Goal: Transaction & Acquisition: Complete application form

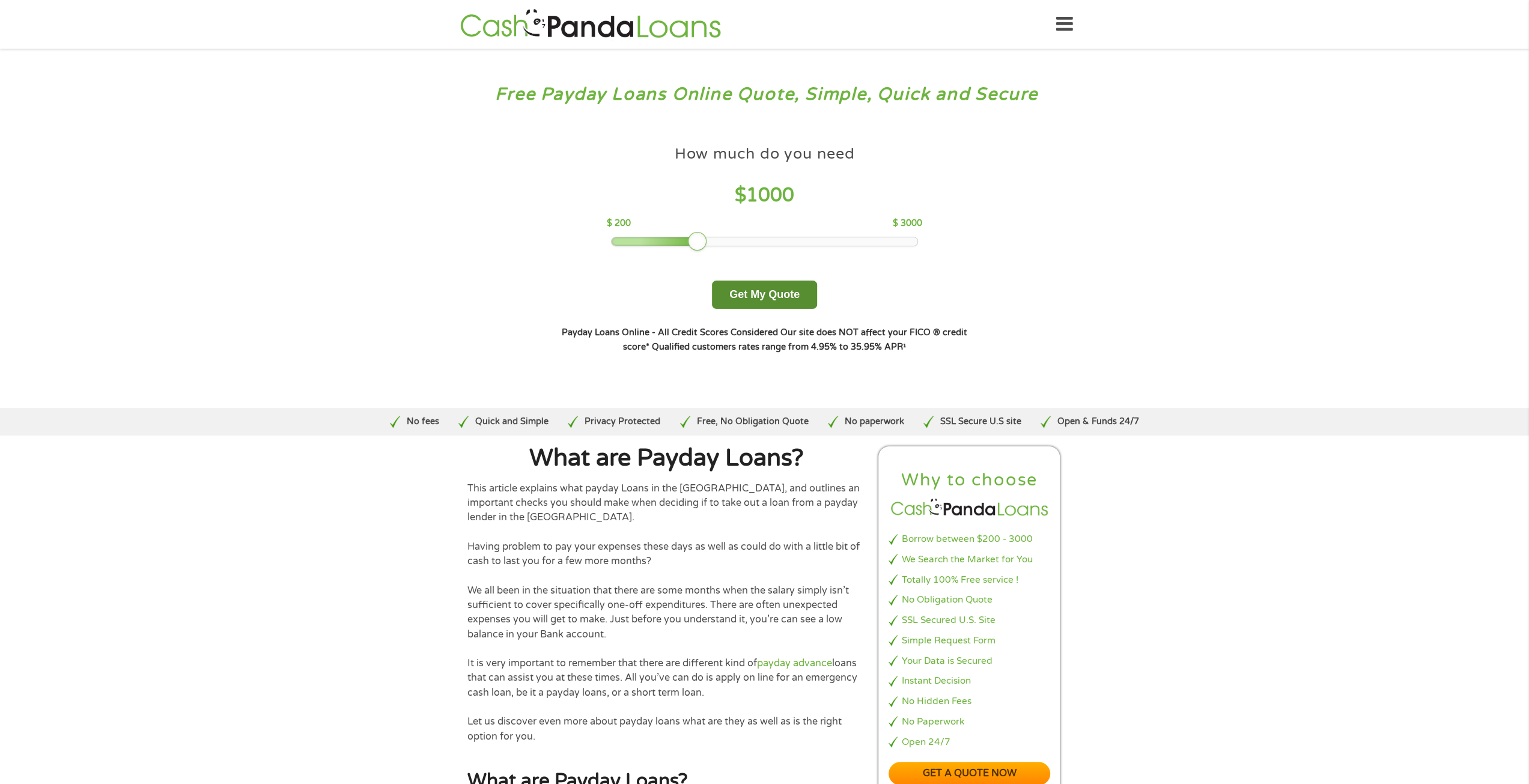
click at [761, 300] on button "Get My Quote" at bounding box center [764, 294] width 105 height 28
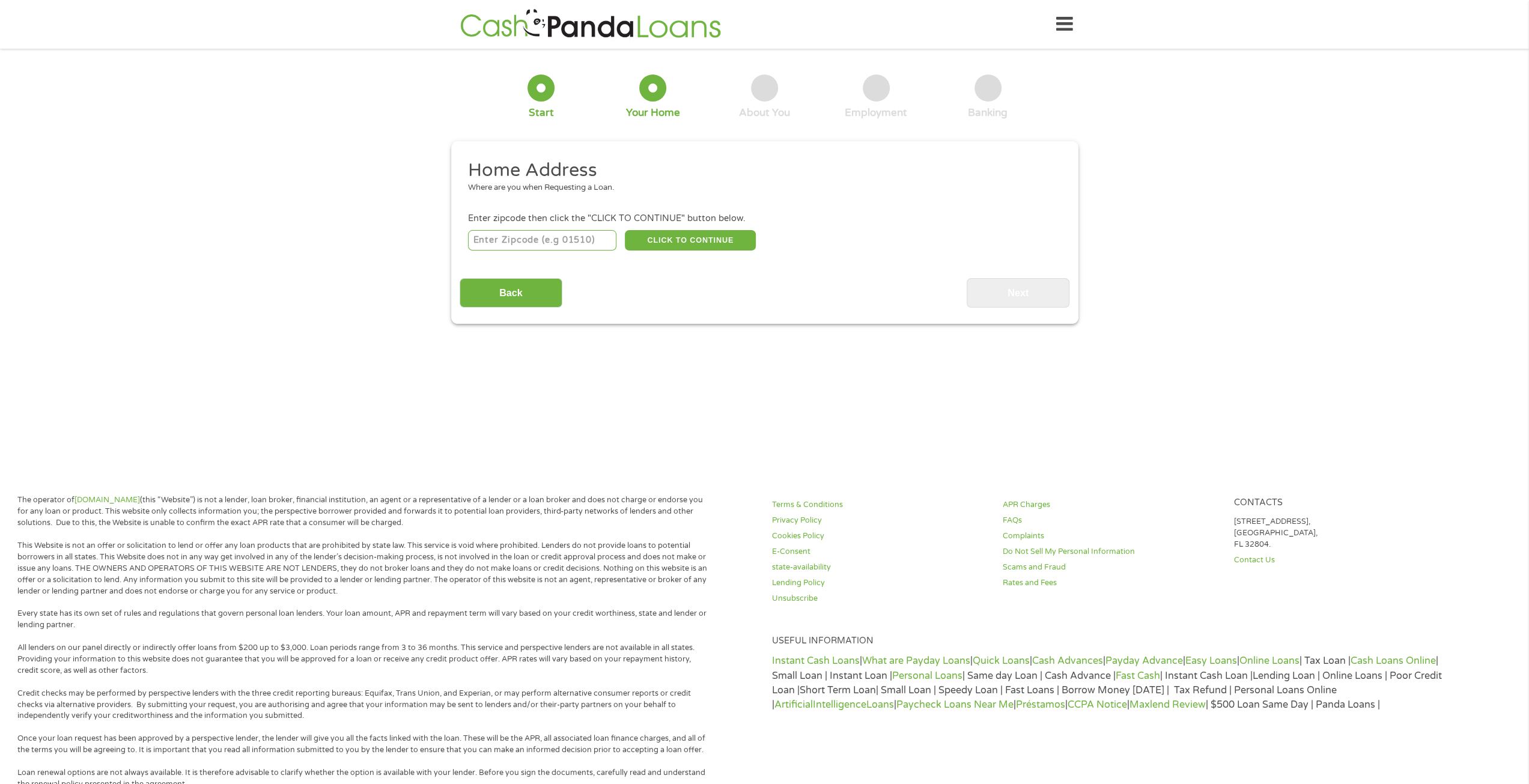
click at [513, 239] on input "number" at bounding box center [542, 240] width 149 height 20
type input "95688"
click at [703, 238] on button "CLICK TO CONTINUE" at bounding box center [690, 240] width 131 height 20
type input "95688"
type input "Vacaville"
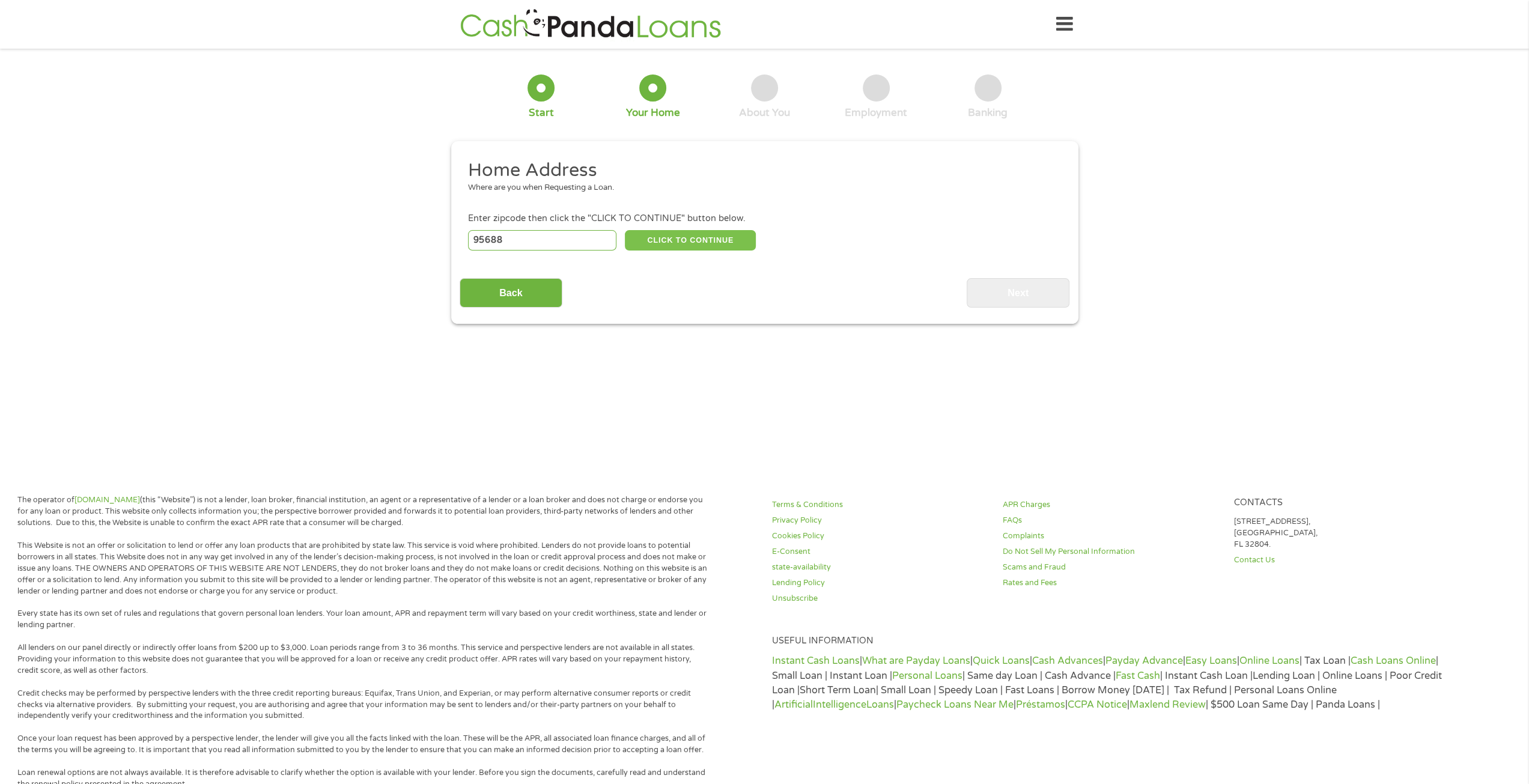
select select "California"
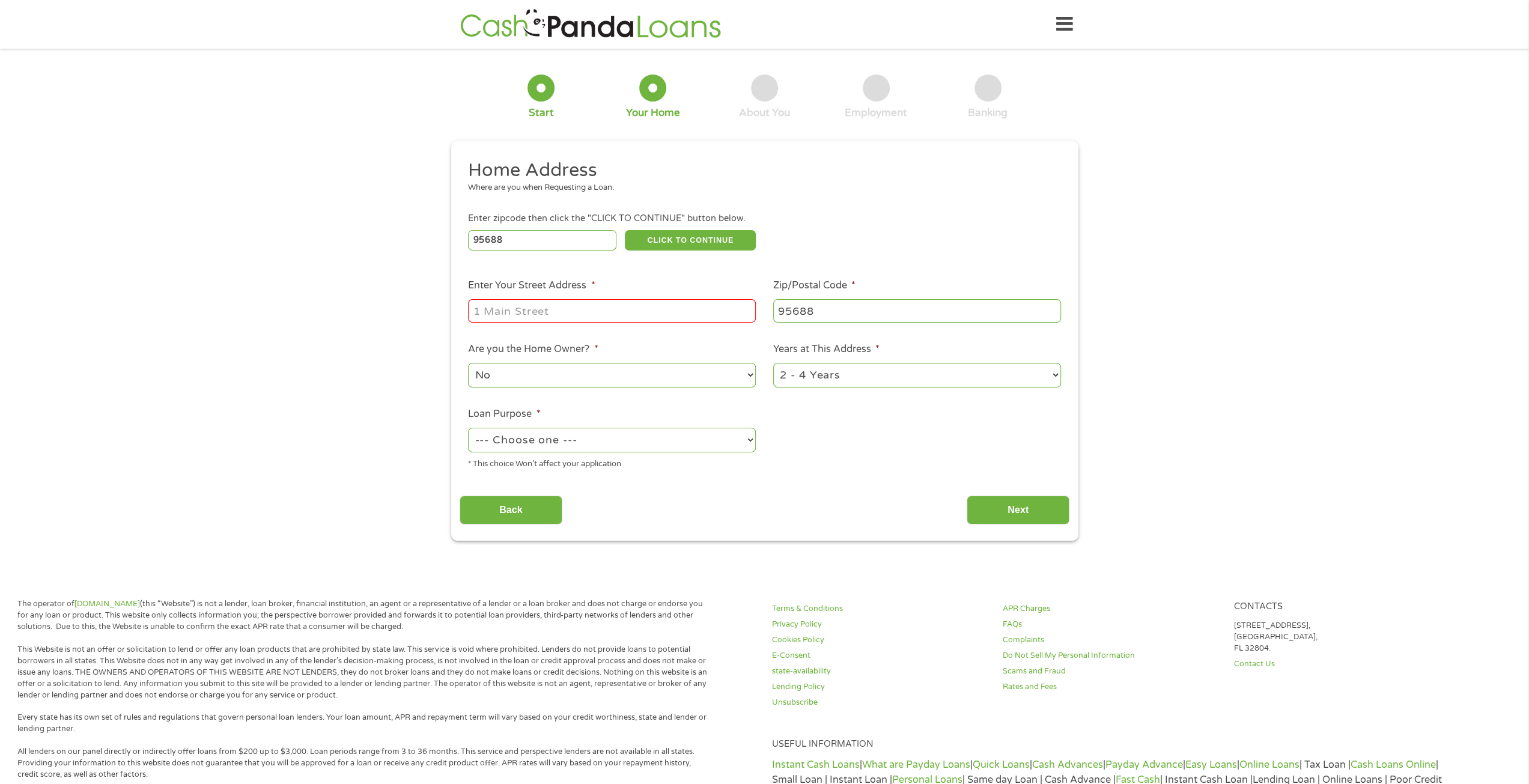
click at [525, 313] on input "Enter Your Street Address *" at bounding box center [612, 310] width 288 height 23
type input "7400 Clement Rd"
click at [821, 375] on select "1 Year or less 1 - 2 Years 2 - 4 Years Over 4 Years" at bounding box center [917, 375] width 288 height 25
select select "60months"
click at [774, 363] on select "1 Year or less 1 - 2 Years 2 - 4 Years Over 4 Years" at bounding box center [917, 375] width 288 height 25
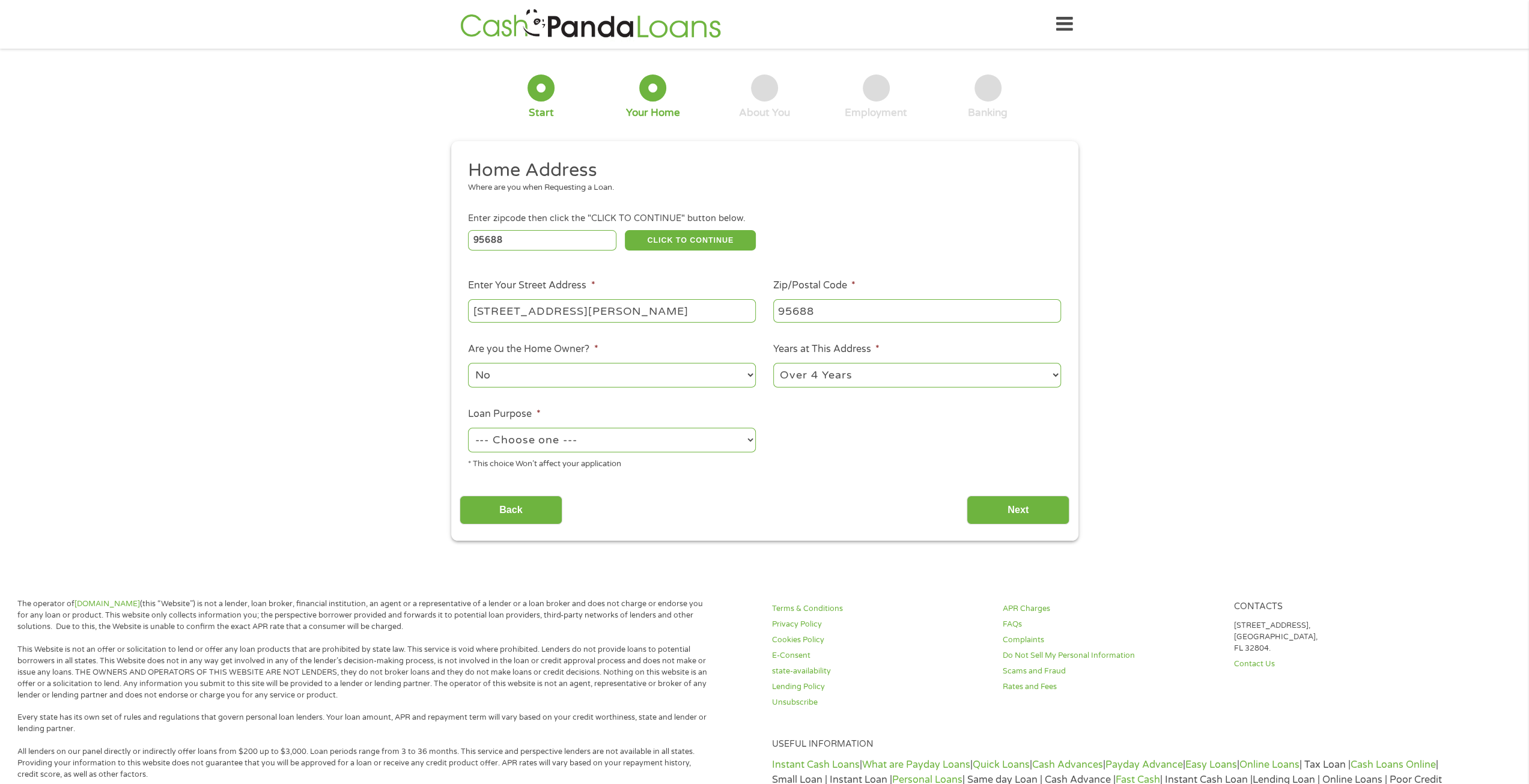
click at [603, 445] on select "--- Choose one --- Pay Bills Debt Consolidation Home Improvement Major Purchase…" at bounding box center [612, 440] width 288 height 25
select select "other"
click at [468, 428] on select "--- Choose one --- Pay Bills Debt Consolidation Home Improvement Major Purchase…" at bounding box center [612, 440] width 288 height 25
click at [1011, 508] on input "Next" at bounding box center [1018, 510] width 103 height 29
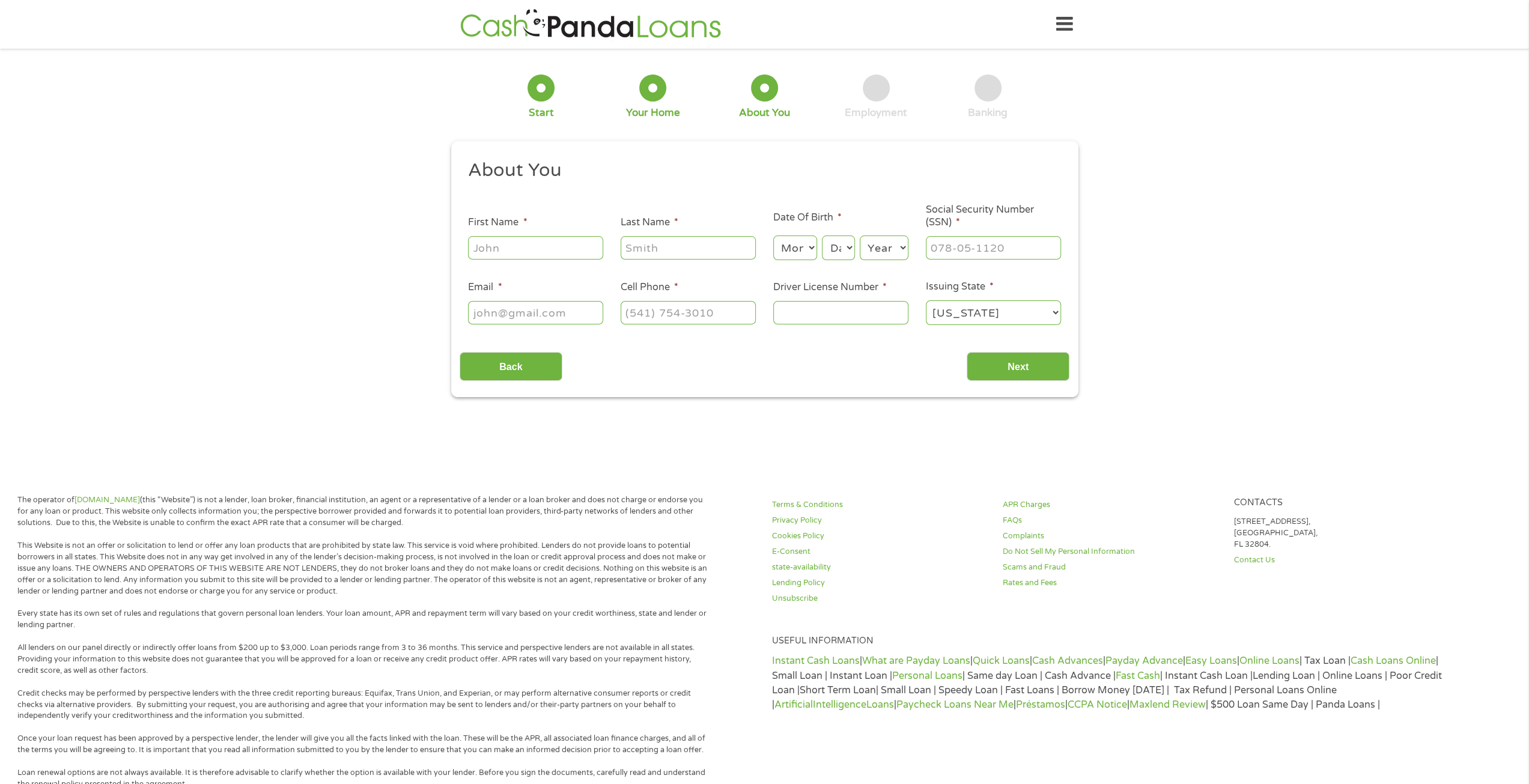
scroll to position [5, 5]
click at [515, 244] on input "First Name *" at bounding box center [536, 247] width 135 height 23
type input "John"
type input "Fuller"
click at [810, 247] on select "Month 1 2 3 4 5 6 7 8 9 10 11 12" at bounding box center [795, 247] width 44 height 25
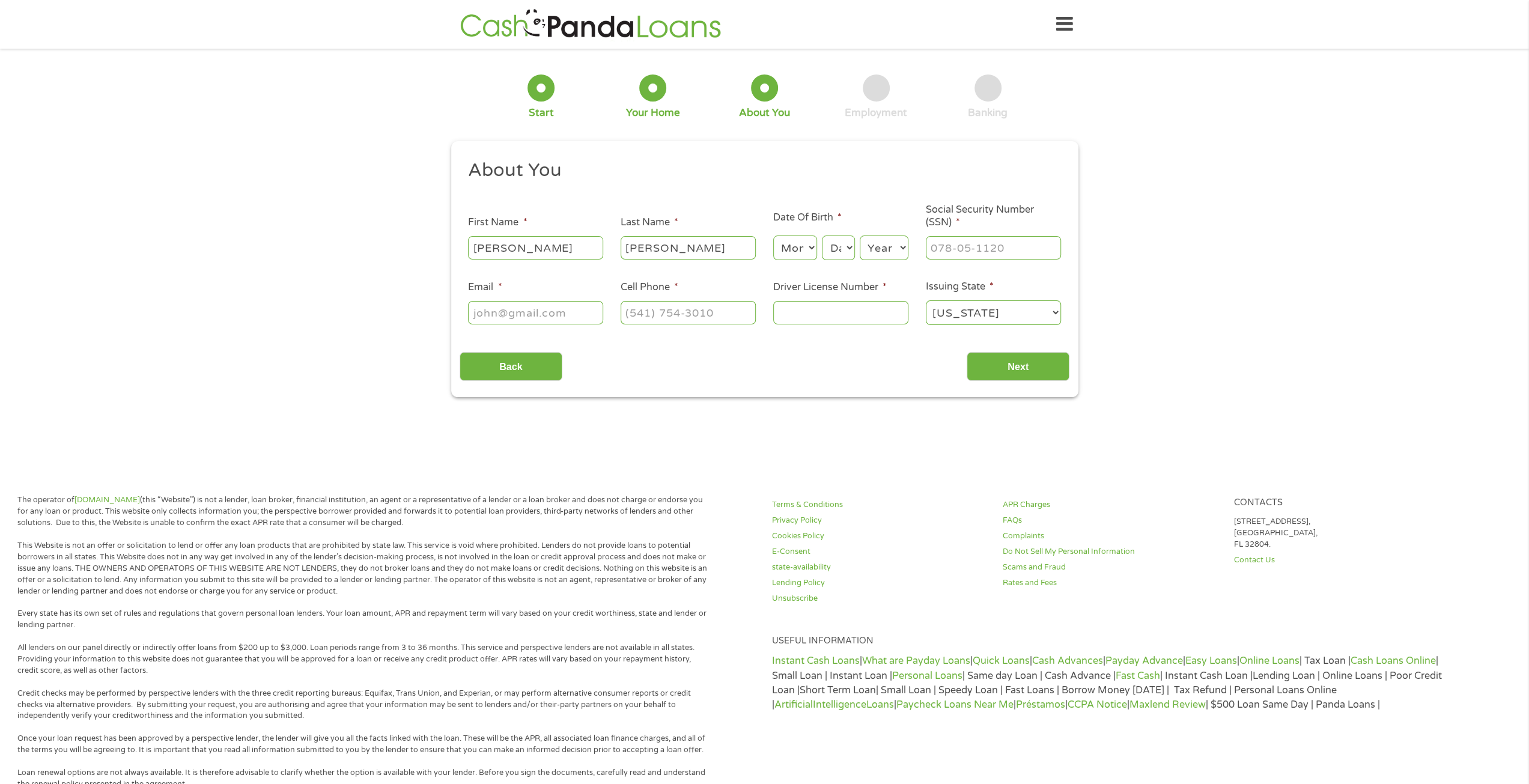
select select "1"
click at [774, 236] on select "Month 1 2 3 4 5 6 7 8 9 10 11 12" at bounding box center [795, 247] width 44 height 25
click at [848, 247] on select "Day 1 2 3 4 5 6 7 8 9 10 11 12 13 14 15 16 17 18 19 20 21 22 23 24 25 26 27 28 …" at bounding box center [838, 247] width 33 height 25
select select "30"
click at [822, 236] on select "Day 1 2 3 4 5 6 7 8 9 10 11 12 13 14 15 16 17 18 19 20 21 22 23 24 25 26 27 28 …" at bounding box center [838, 247] width 33 height 25
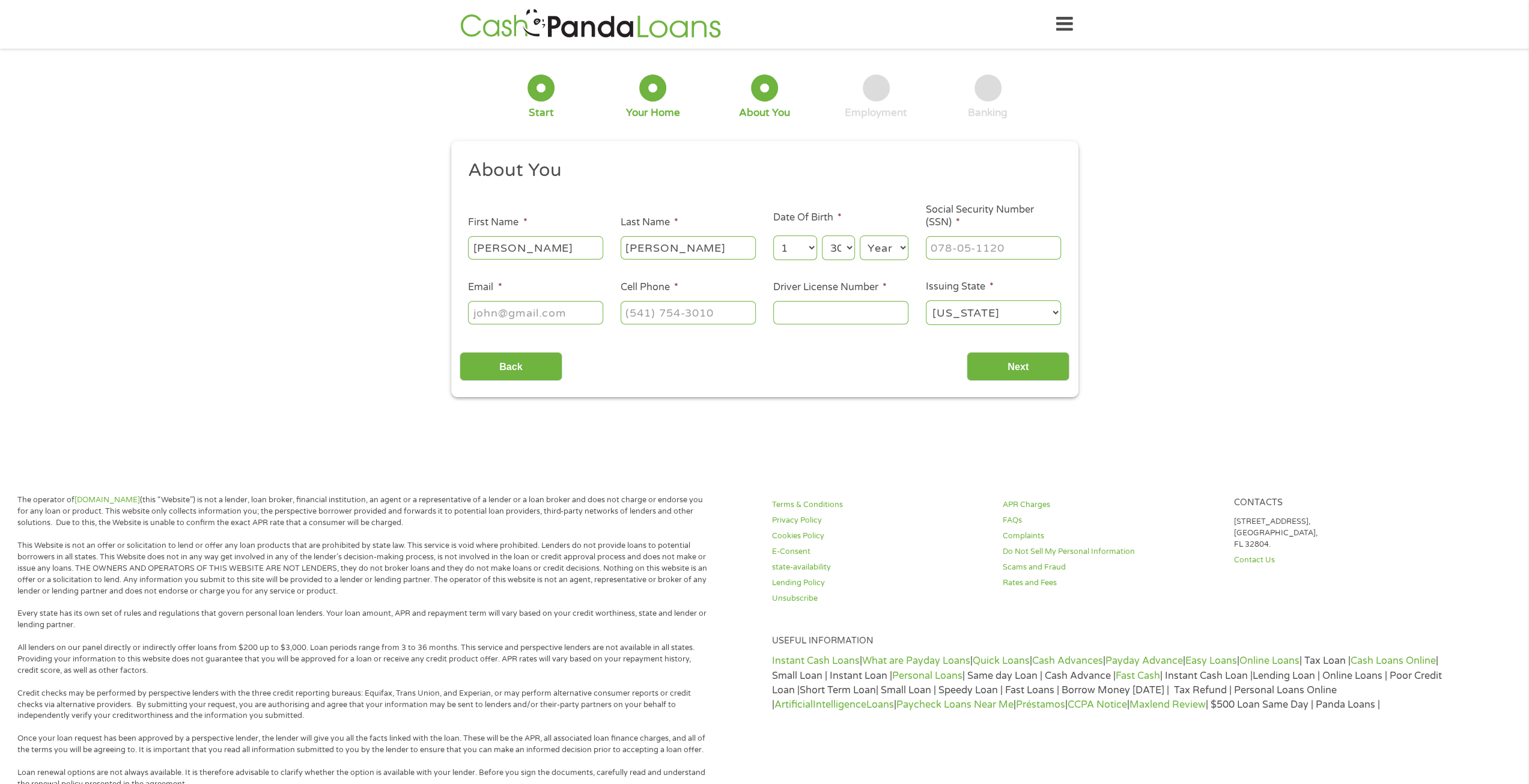
click at [902, 243] on select "Year 2007 2006 2005 2004 2003 2002 2001 2000 1999 1998 1997 1996 1995 1994 1993…" at bounding box center [884, 247] width 49 height 25
click at [903, 247] on select "Year 2007 2006 2005 2004 2003 2002 2001 2000 1999 1998 1997 1996 1995 1994 1993…" at bounding box center [884, 247] width 49 height 25
select select "1968"
click at [860, 236] on select "Year 2007 2006 2005 2004 2003 2002 2001 2000 1999 1998 1997 1996 1995 1994 1993…" at bounding box center [884, 247] width 49 height 25
click at [976, 245] on input "___-__-____" at bounding box center [993, 247] width 135 height 23
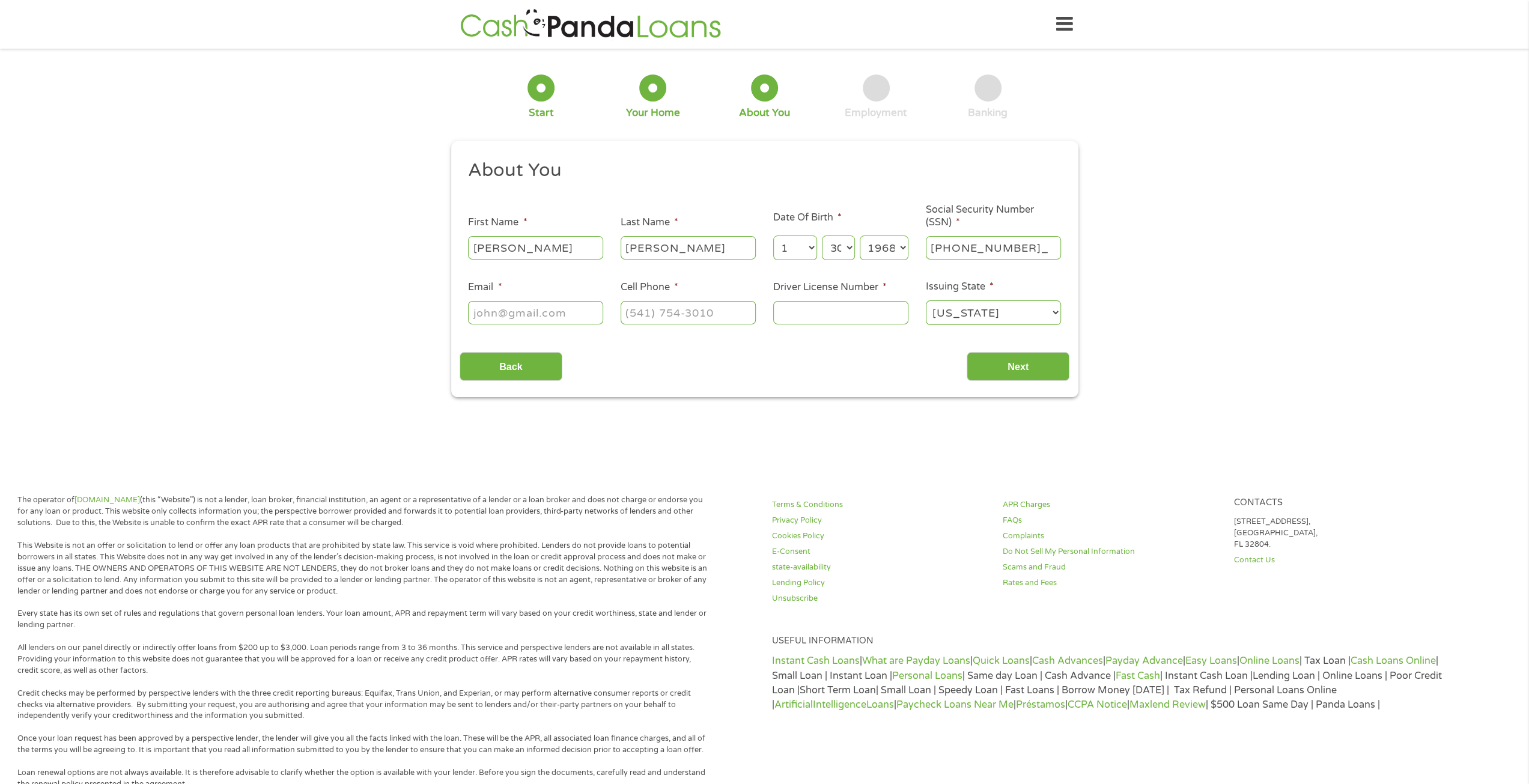
type input "247-61-0244"
click at [514, 318] on input "Email *" at bounding box center [536, 312] width 135 height 23
type input "jrayfuller@gmail.com"
type input "(925) 783-4511"
click at [783, 309] on input "Driver License Number *" at bounding box center [841, 312] width 135 height 23
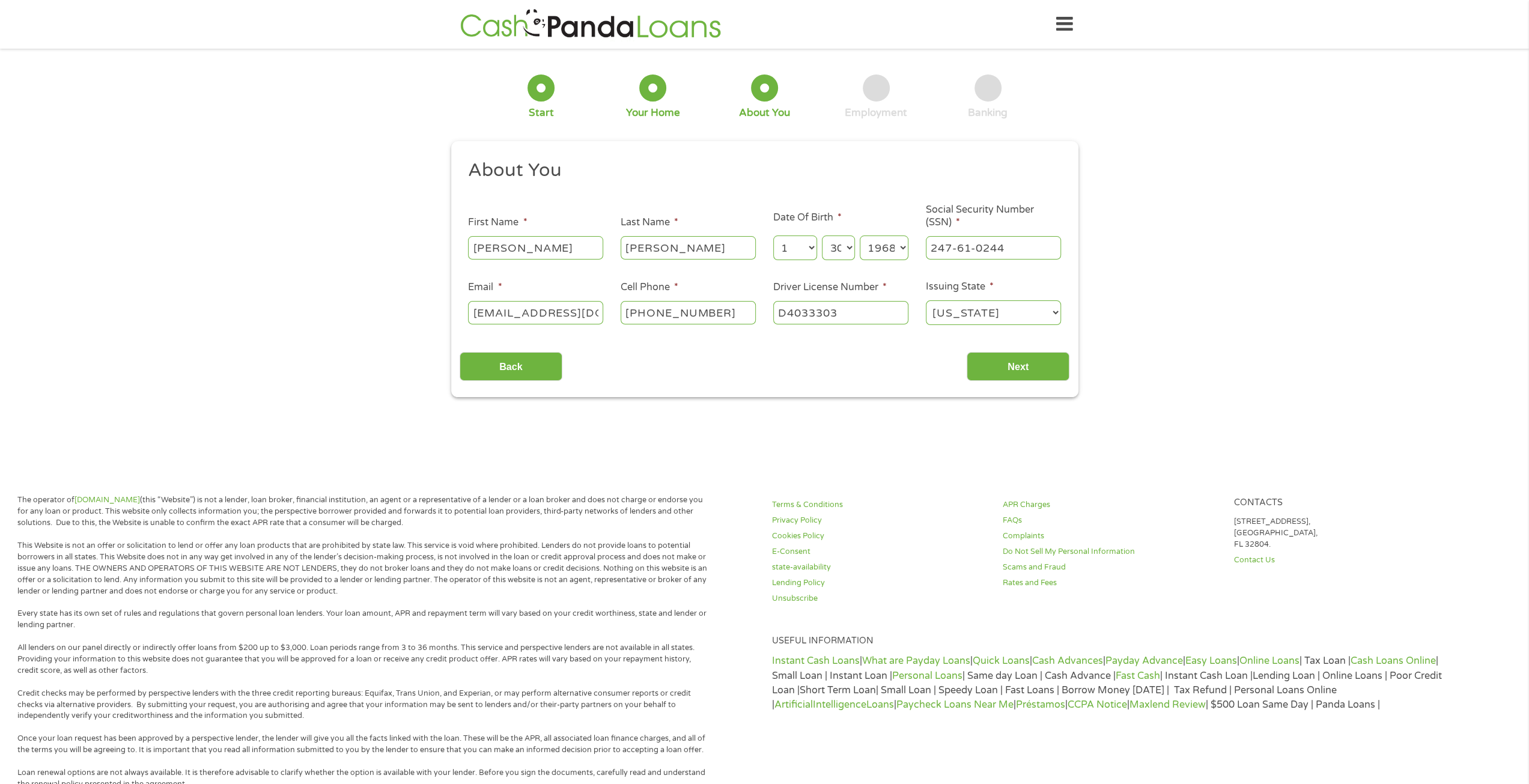
type input "D4033303"
click at [1032, 365] on input "Next" at bounding box center [1018, 366] width 103 height 29
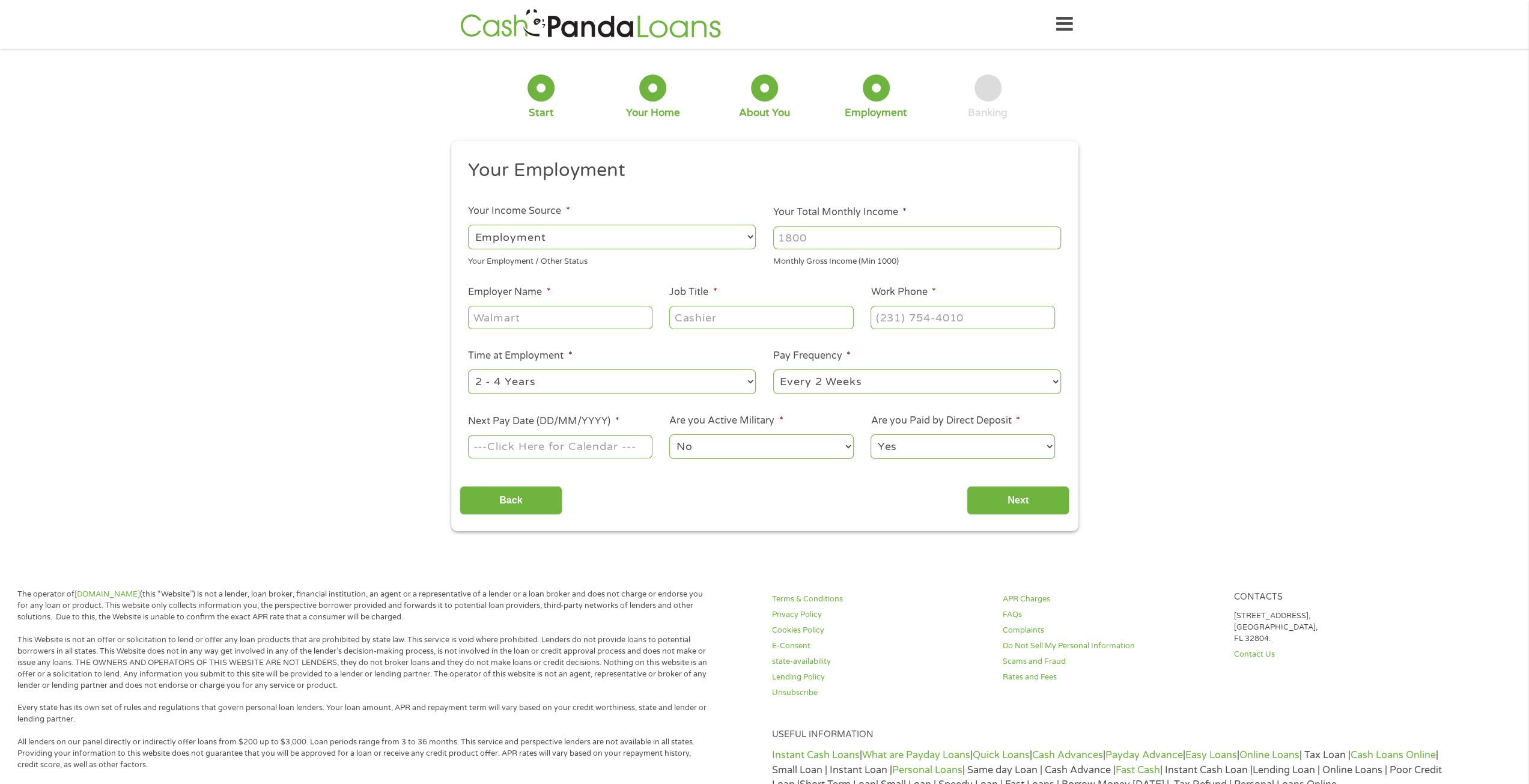
click at [793, 239] on input "Your Total Monthly Income *" at bounding box center [917, 238] width 288 height 23
type input "2500"
click at [519, 321] on input "Employer Name *" at bounding box center [560, 317] width 184 height 23
type input "CSI"
type input "Admin Asst"
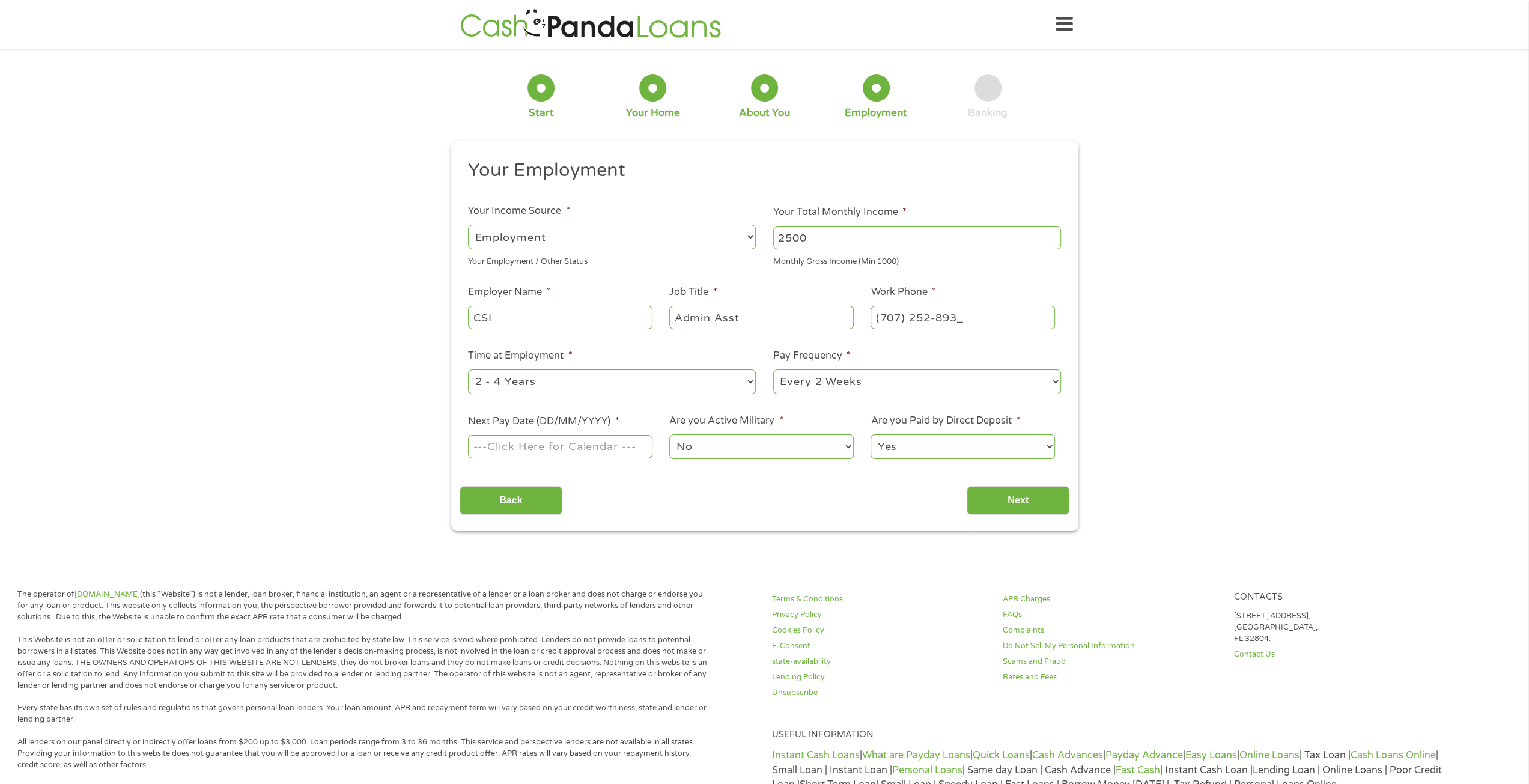
type input "(707) 252-8931"
click at [515, 382] on select "--- Choose one --- 1 Year or less 1 - 2 Years 2 - 4 Years Over 4 Years" at bounding box center [612, 381] width 288 height 25
select select "60months"
click at [468, 369] on select "--- Choose one --- 1 Year or less 1 - 2 Years 2 - 4 Years Over 4 Years" at bounding box center [612, 381] width 288 height 25
drag, startPoint x: 804, startPoint y: 385, endPoint x: 797, endPoint y: 390, distance: 8.6
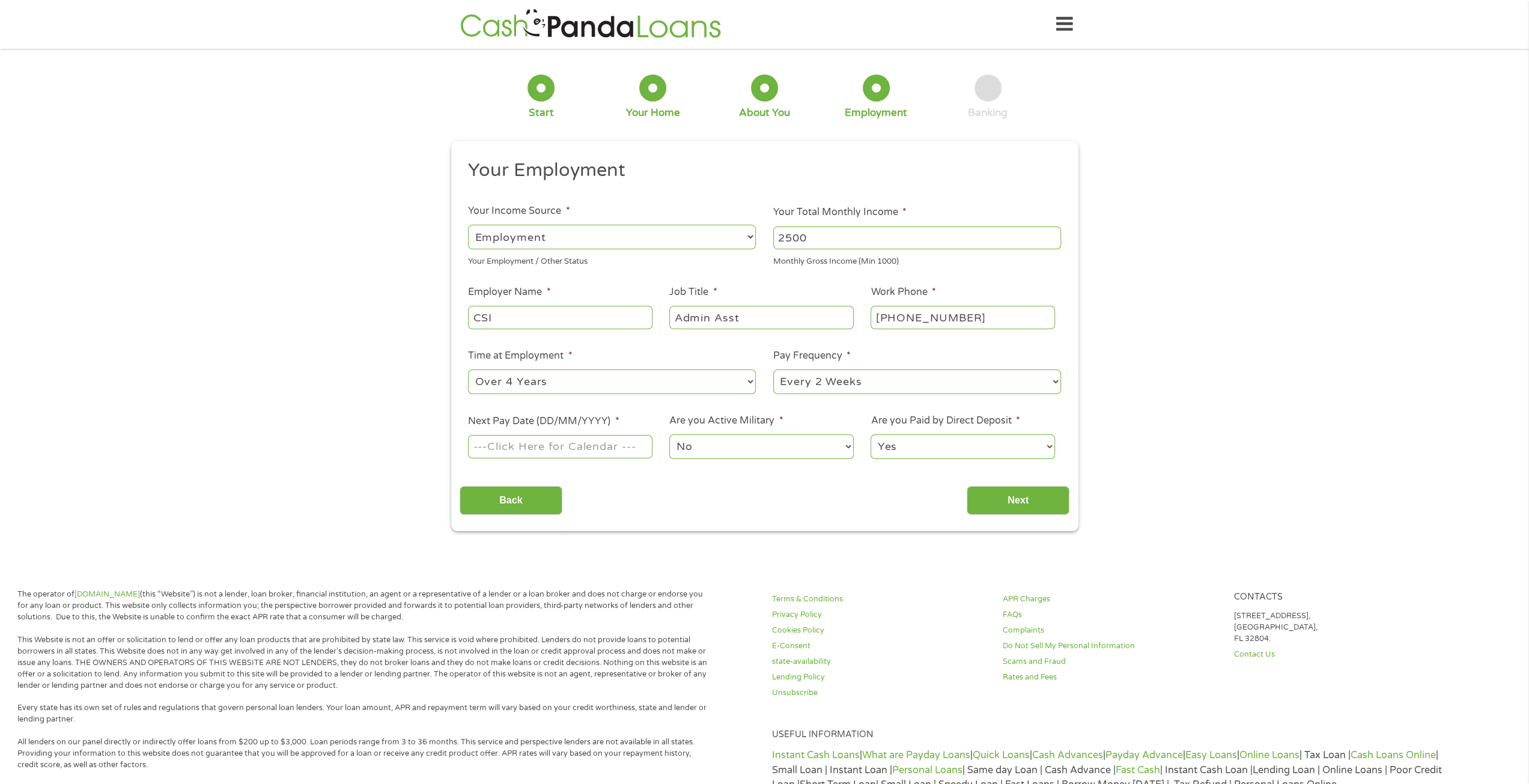
click at [804, 385] on select "--- Choose one --- Every 2 Weeks Every Week Monthly Semi-Monthly" at bounding box center [917, 381] width 288 height 25
select select "semimonthly"
click at [774, 369] on select "--- Choose one --- Every 2 Weeks Every Week Monthly Semi-Monthly" at bounding box center [917, 381] width 288 height 25
click at [538, 446] on body "Home Get Loan Offer How it works FAQs Blog Cash Loans Quick Loans Online Loans …" at bounding box center [764, 610] width 1529 height 1220
click at [588, 452] on input "Next Pay Date (DD/MM/YYYY) *" at bounding box center [560, 446] width 184 height 23
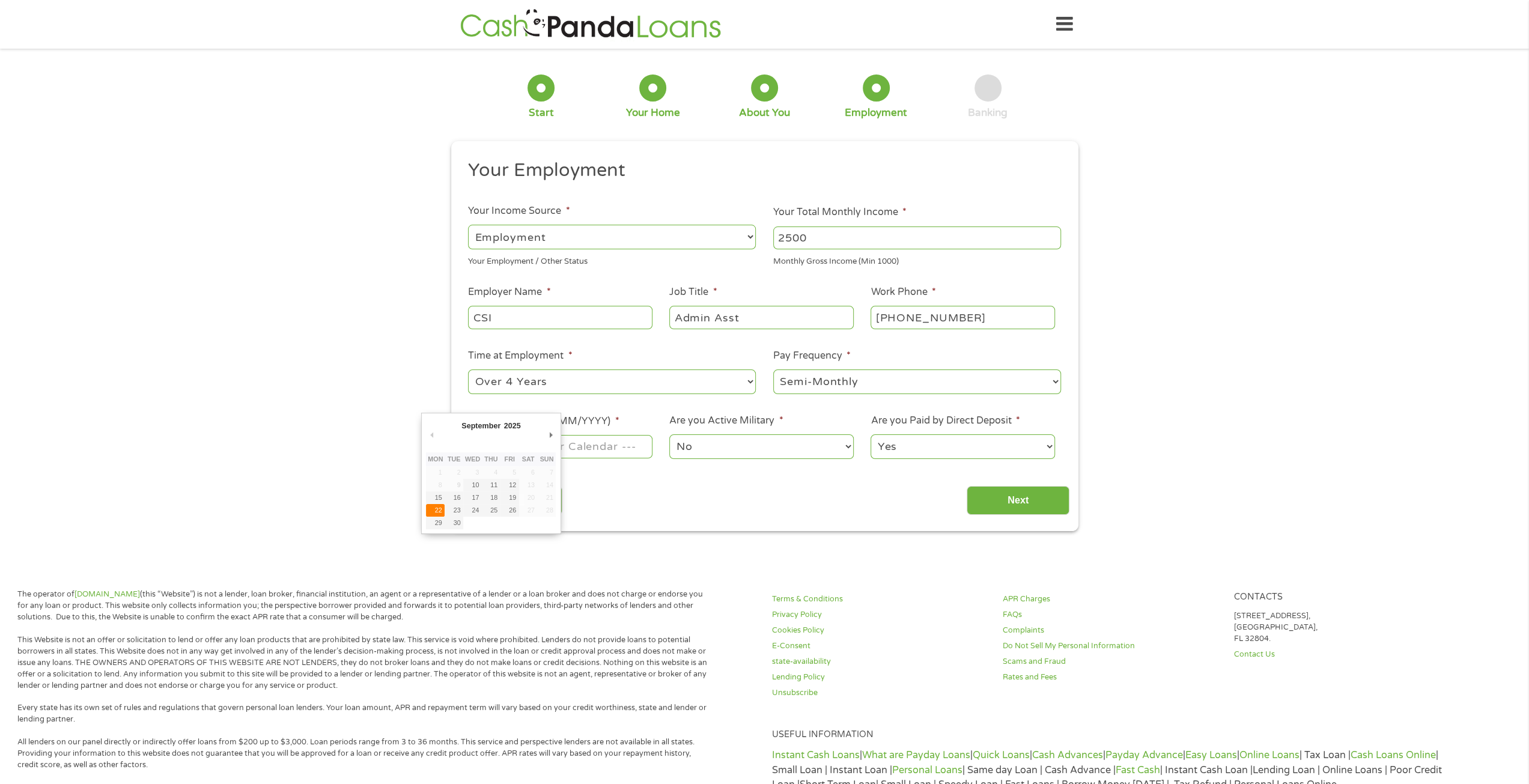
type input "22/09/2025"
click at [716, 443] on select "No Yes" at bounding box center [761, 446] width 184 height 25
click at [669, 434] on select "No Yes" at bounding box center [761, 446] width 184 height 25
click at [894, 442] on select "Yes No" at bounding box center [962, 446] width 184 height 25
click at [870, 434] on select "Yes No" at bounding box center [962, 446] width 184 height 25
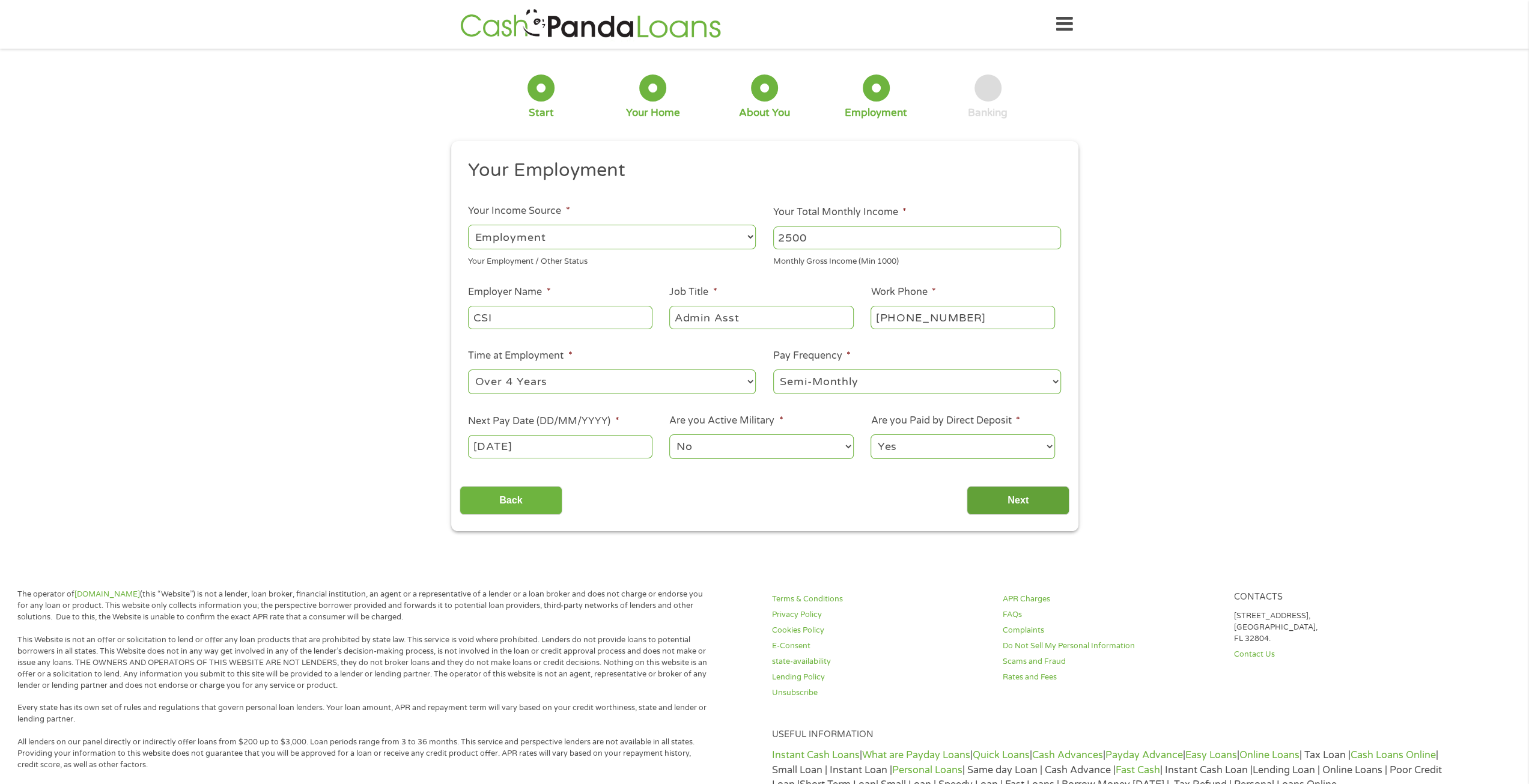
click at [1007, 494] on input "Next" at bounding box center [1018, 501] width 103 height 29
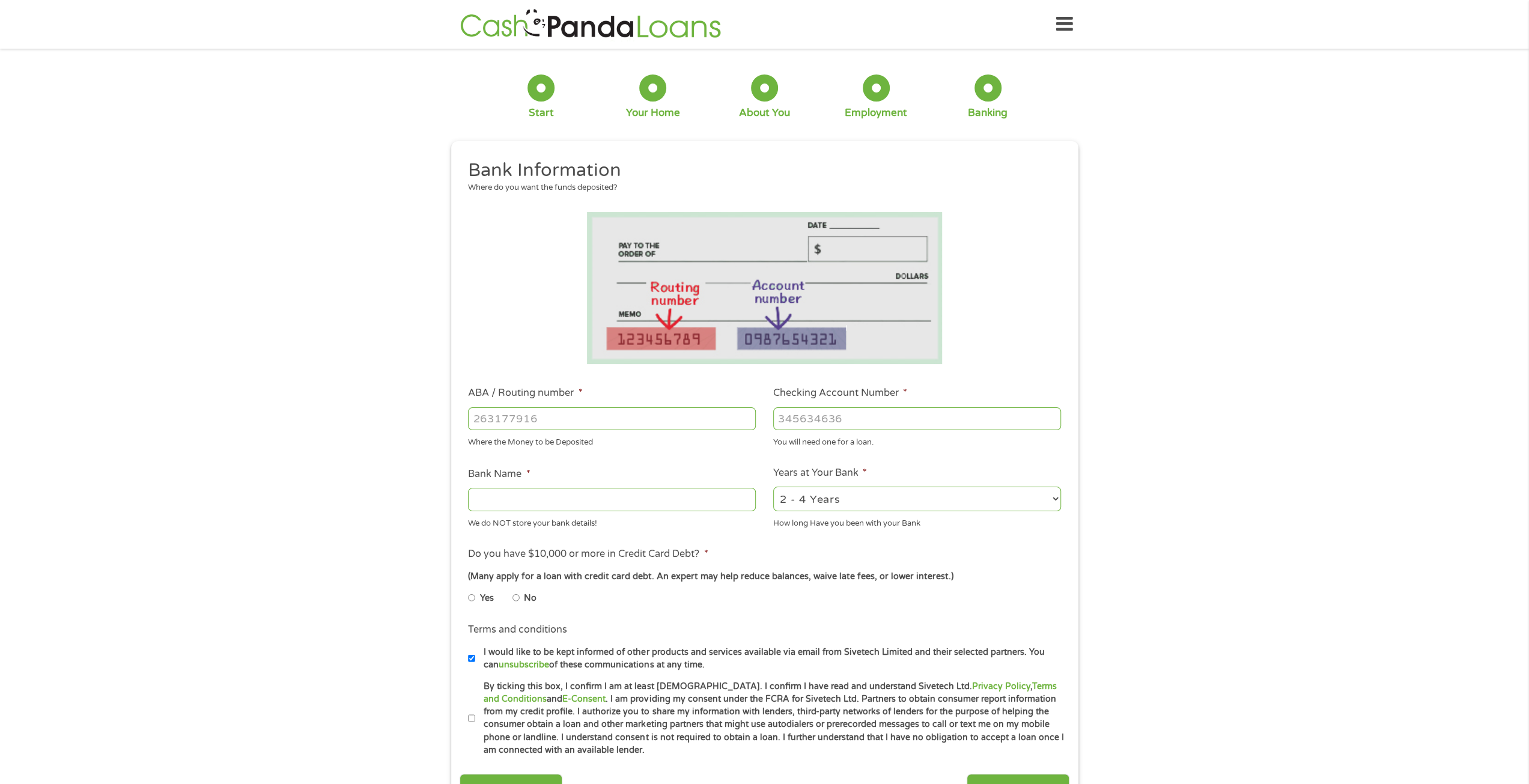
click at [547, 413] on input "ABA / Routing number *" at bounding box center [612, 419] width 288 height 23
type input "121000358"
type input "BANK OF AMERICA NA"
type input "121000358"
click at [804, 424] on input "Checking Account Number *" at bounding box center [917, 419] width 288 height 23
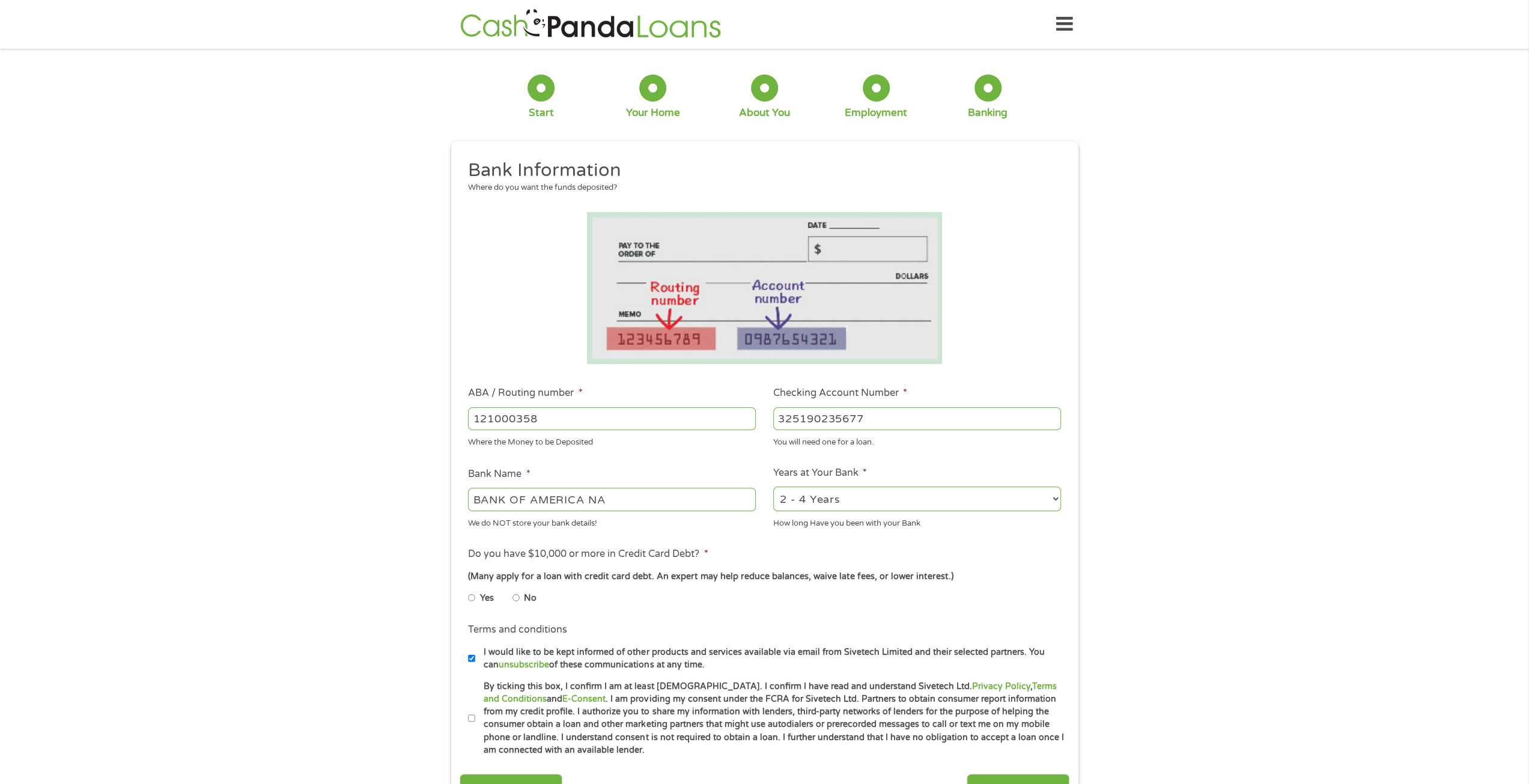
type input "325190235677"
click at [831, 500] on select "2 - 4 Years 6 - 12 Months 1 - 2 Years Over 4 Years" at bounding box center [917, 499] width 288 height 25
select select "60months"
click at [774, 487] on select "2 - 4 Years 6 - 12 Months 1 - 2 Years Over 4 Years" at bounding box center [917, 499] width 288 height 25
click at [515, 600] on input "No" at bounding box center [516, 597] width 7 height 19
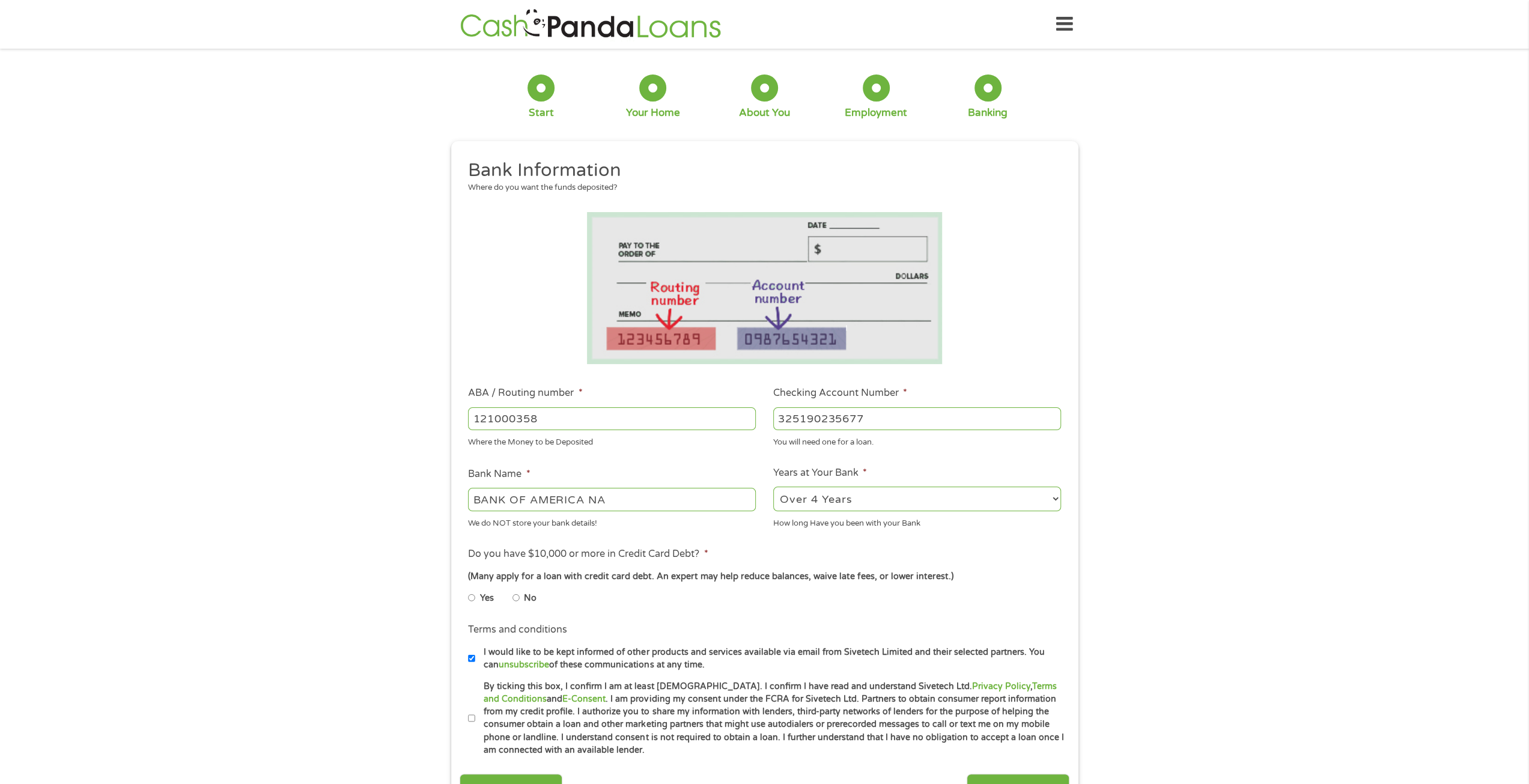
radio input "true"
click at [470, 658] on input "I would like to be kept informed of other products and services available via e…" at bounding box center [472, 658] width 7 height 19
checkbox input "false"
click at [471, 716] on input "By ticking this box, I confirm I am at least 18 years old. I confirm I have rea…" at bounding box center [472, 718] width 7 height 19
checkbox input "true"
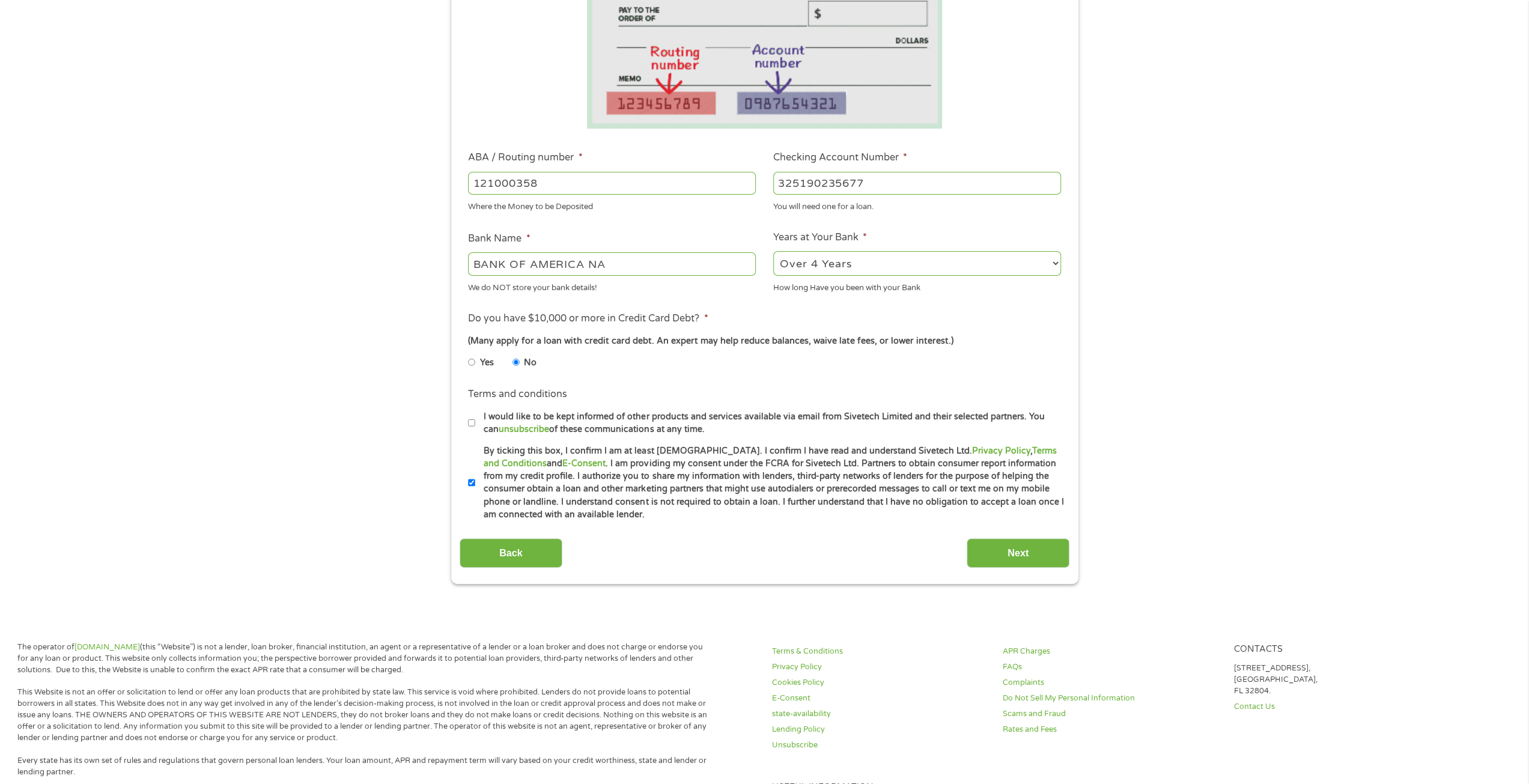
scroll to position [240, 0]
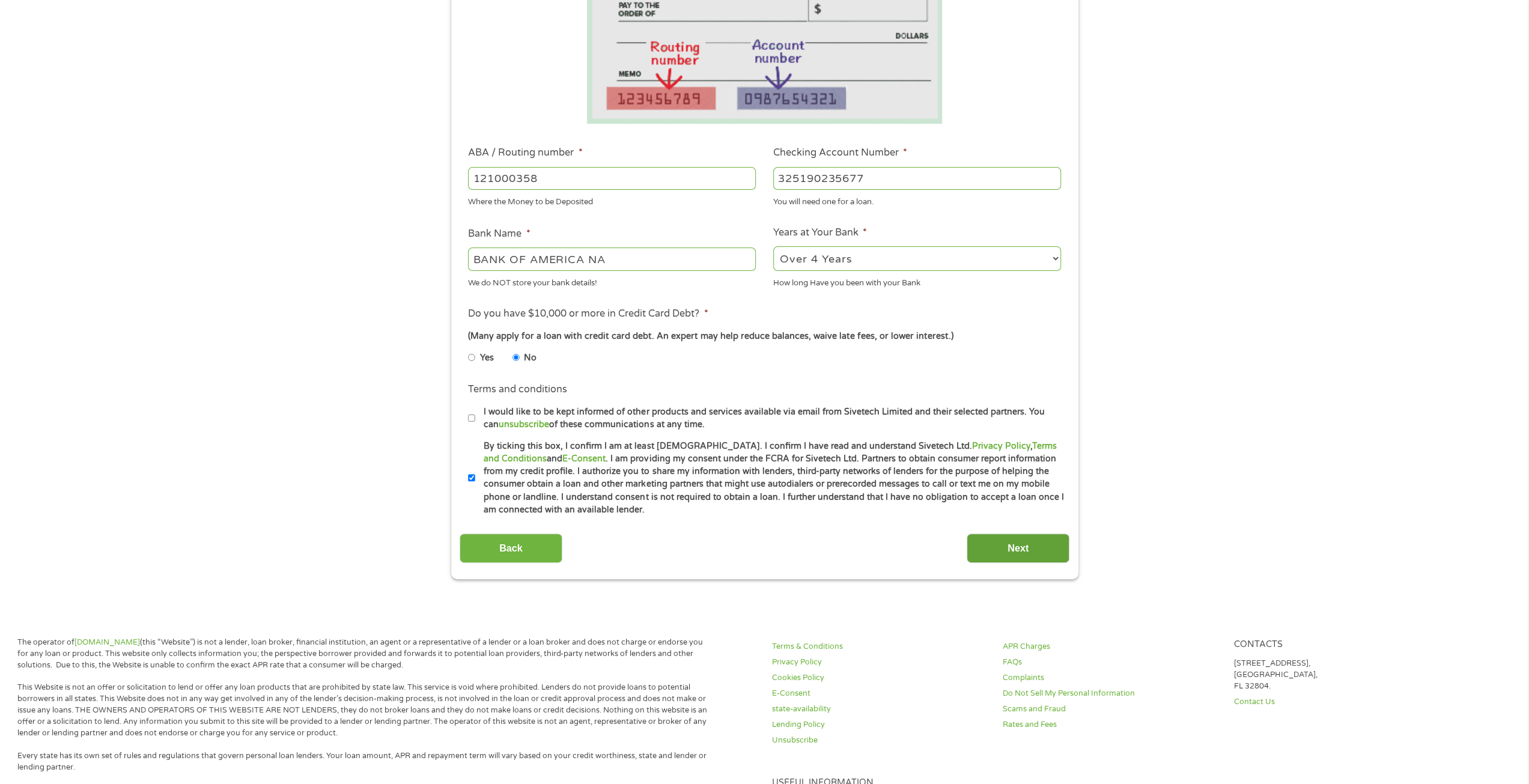
click at [1013, 543] on input "Next" at bounding box center [1018, 548] width 103 height 29
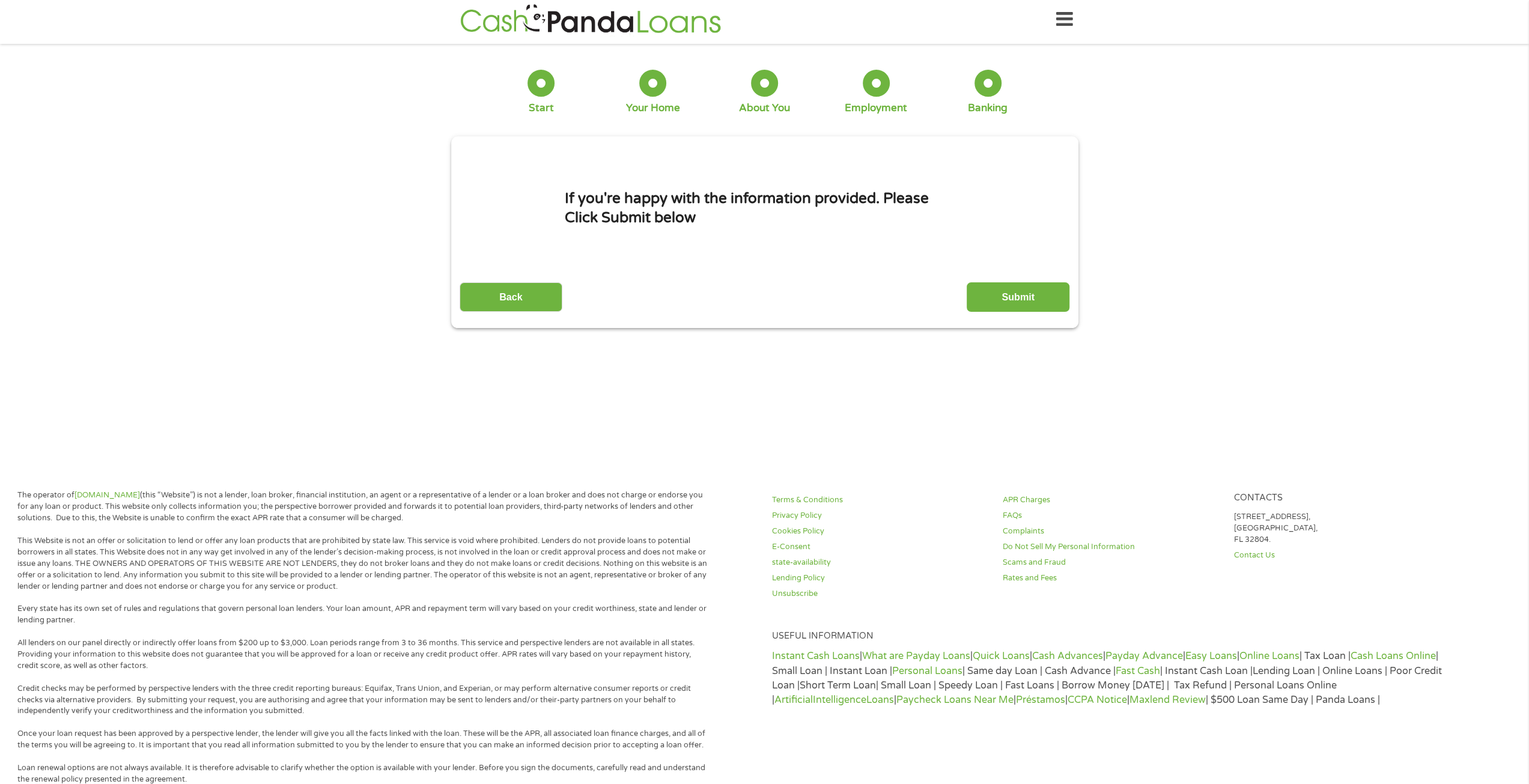
scroll to position [0, 0]
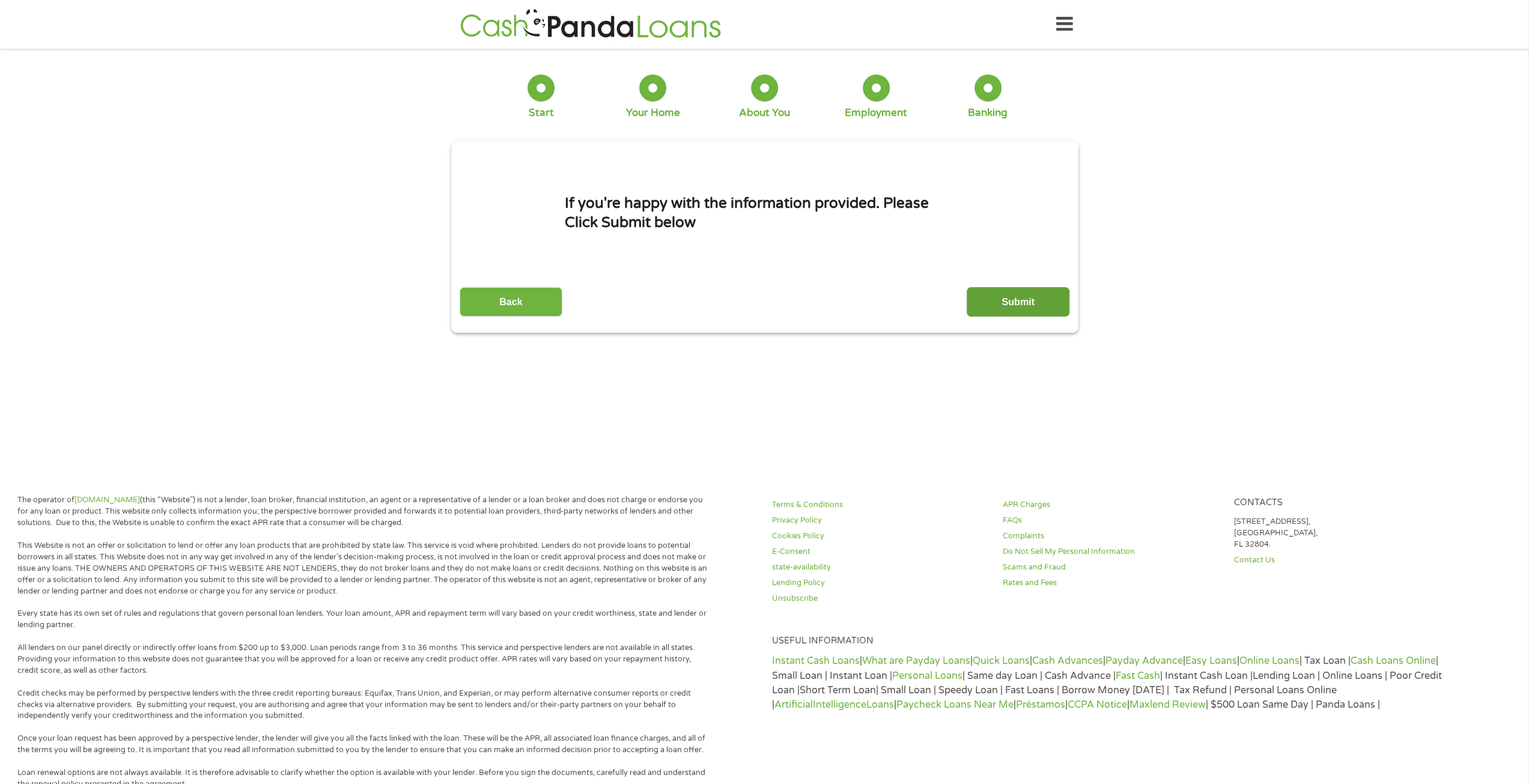
click at [1003, 302] on input "Submit" at bounding box center [1018, 301] width 103 height 29
